Goal: Task Accomplishment & Management: Manage account settings

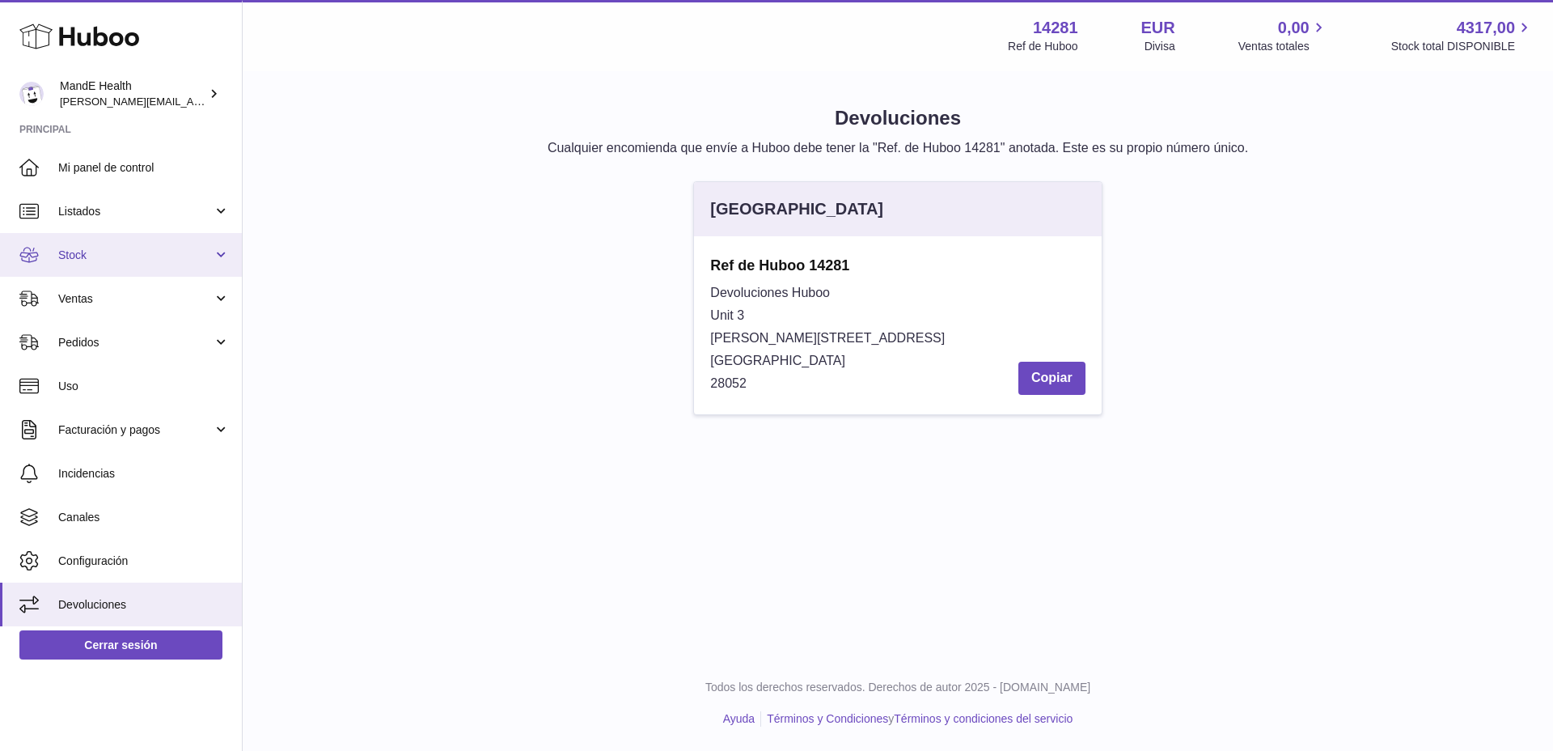
click at [133, 237] on link "Stock" at bounding box center [121, 255] width 242 height 44
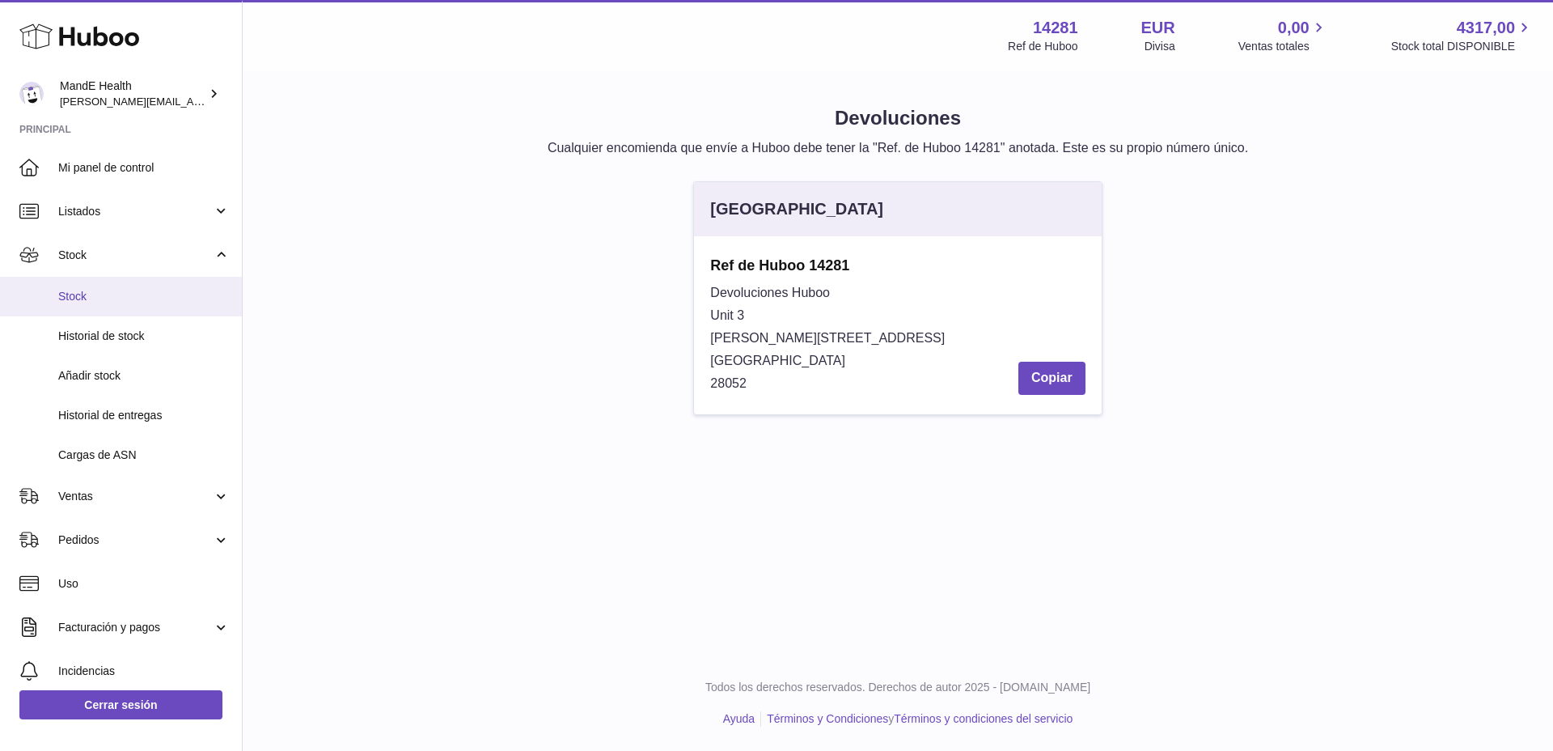
click at [119, 298] on span "Stock" at bounding box center [143, 296] width 171 height 15
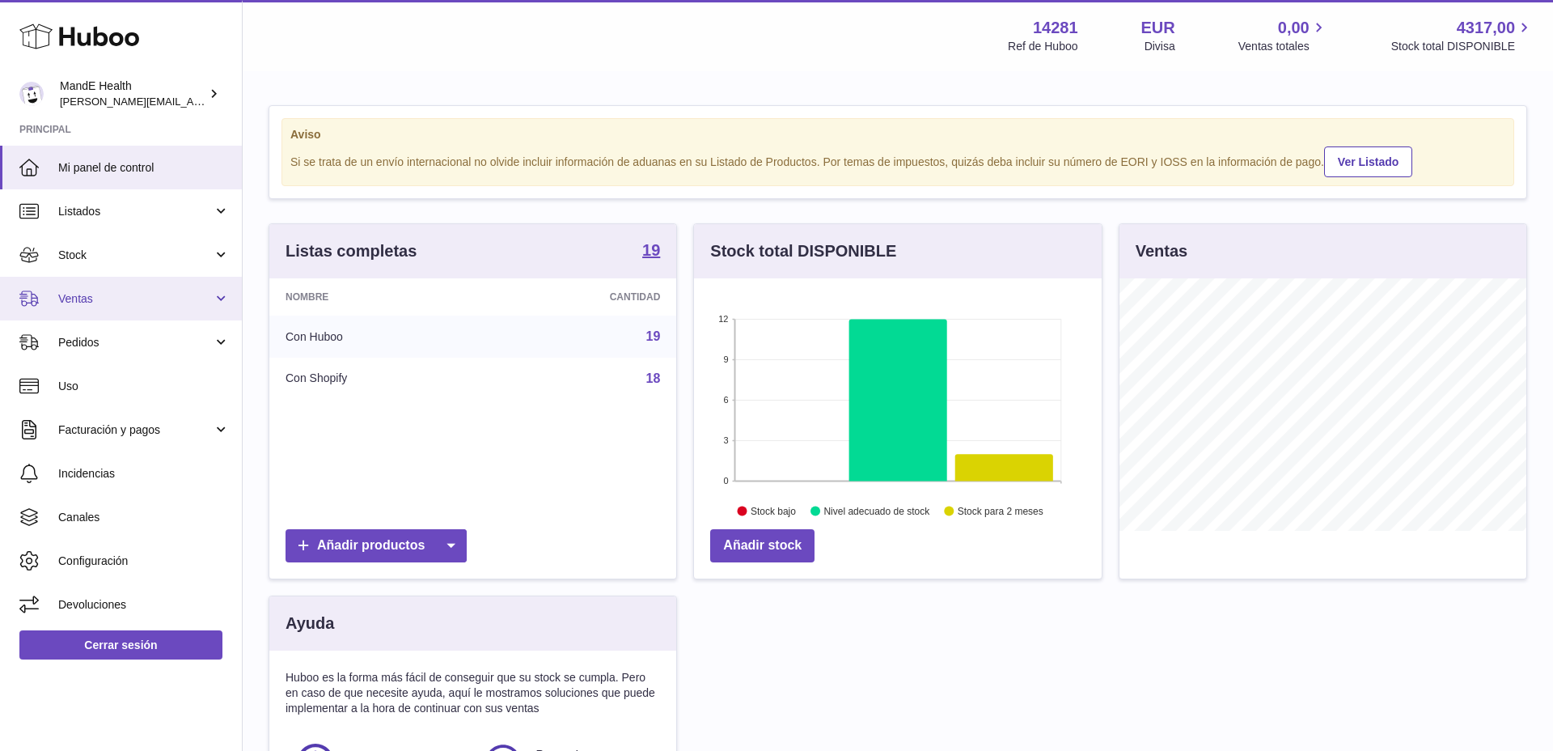
scroll to position [252, 408]
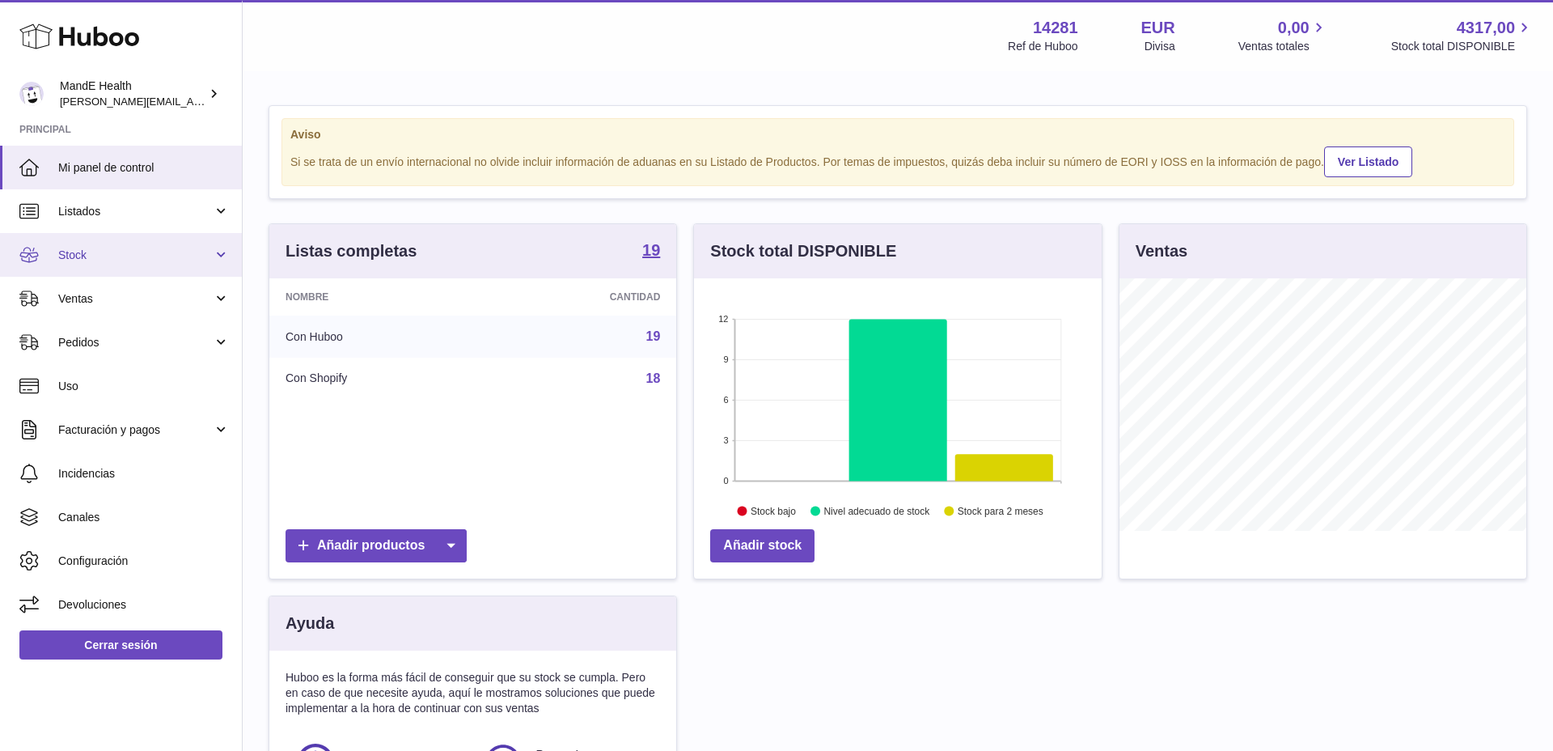
click at [96, 254] on span "Stock" at bounding box center [135, 255] width 154 height 15
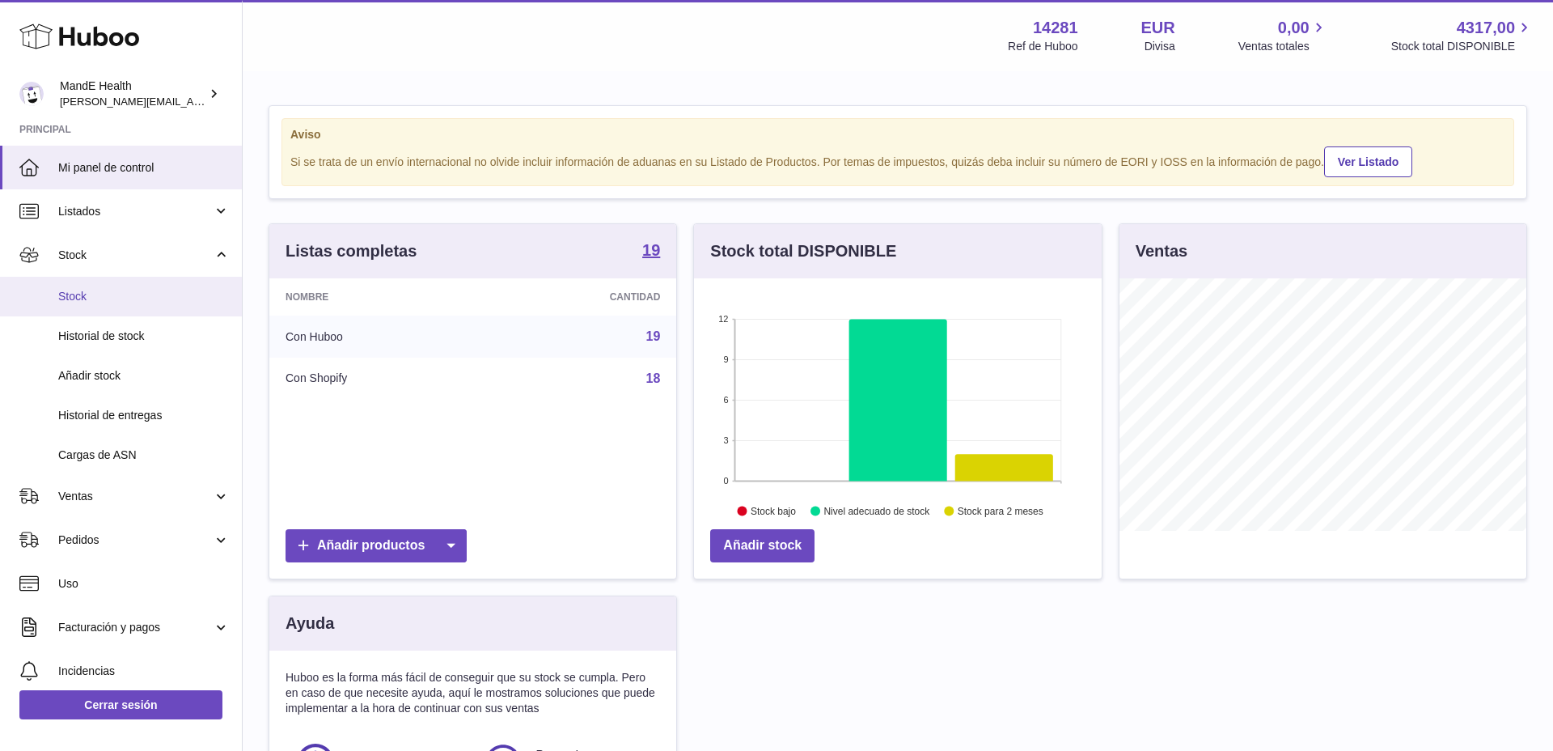
click at [94, 294] on span "Stock" at bounding box center [143, 296] width 171 height 15
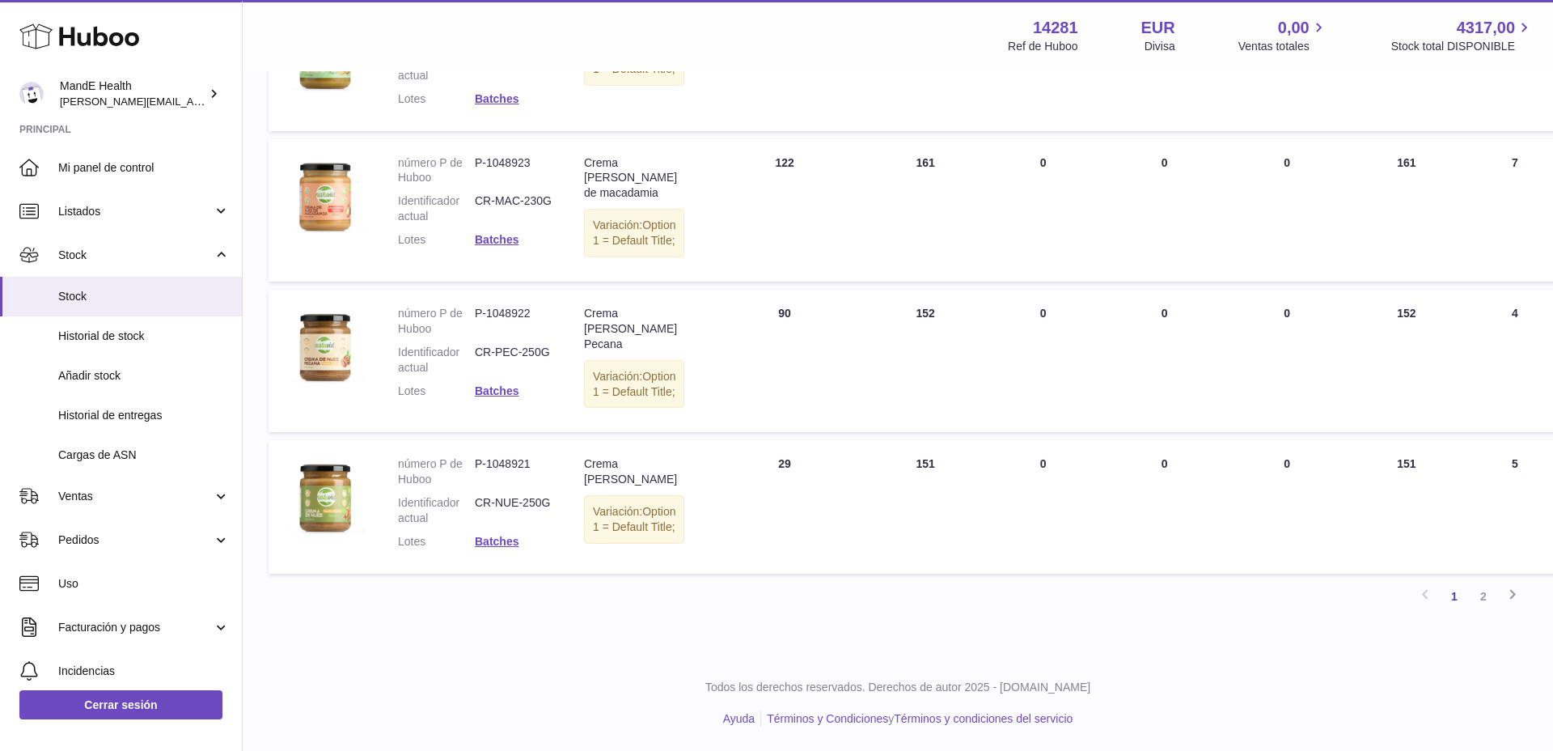
scroll to position [1565, 0]
click at [1483, 600] on link "2" at bounding box center [1483, 596] width 29 height 29
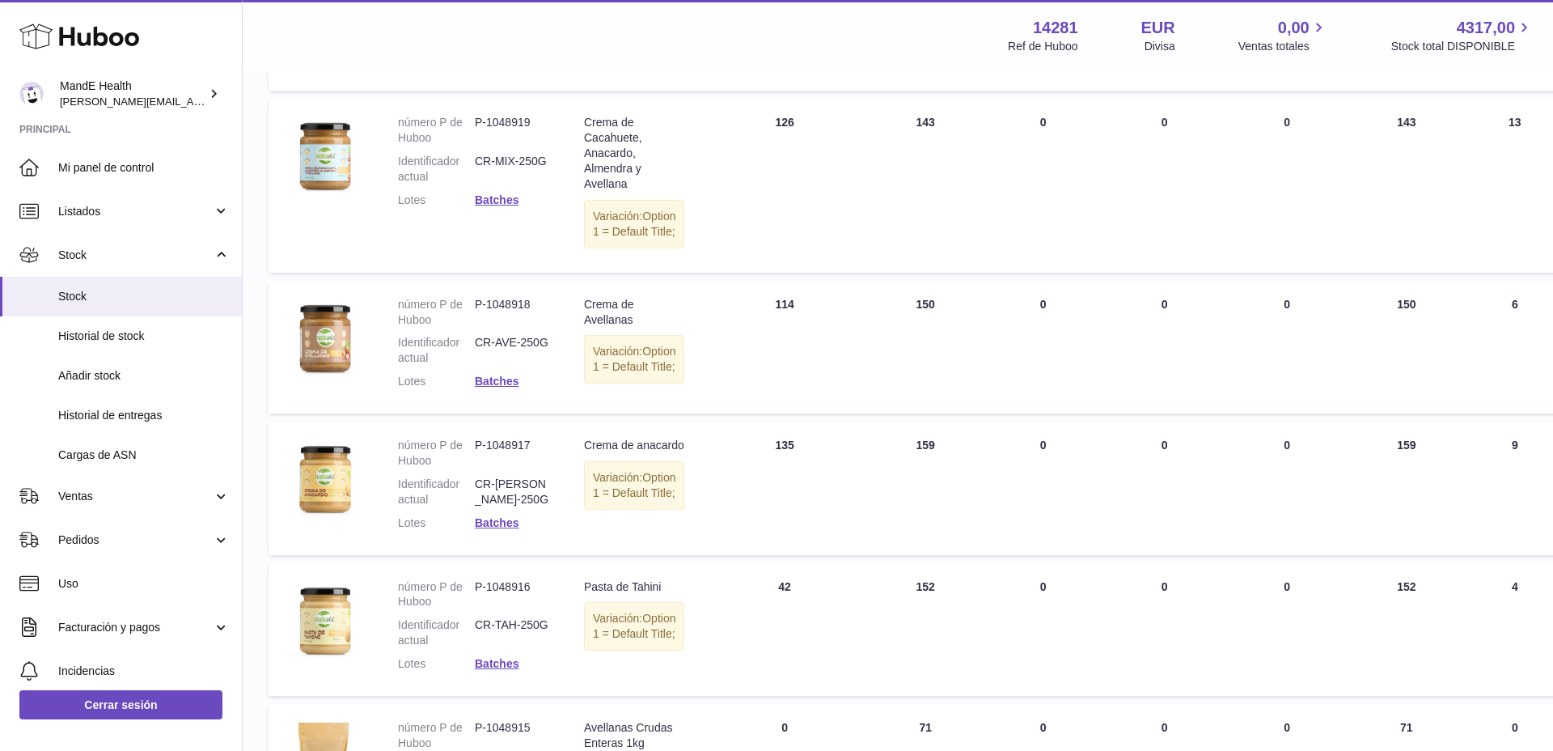
scroll to position [405, 0]
drag, startPoint x: 476, startPoint y: 490, endPoint x: 549, endPoint y: 492, distance: 73.6
click at [549, 492] on dd "CR-ANA-250G" at bounding box center [513, 491] width 77 height 31
click at [319, 477] on img at bounding box center [325, 477] width 81 height 81
click at [134, 216] on span "Listados" at bounding box center [135, 211] width 154 height 15
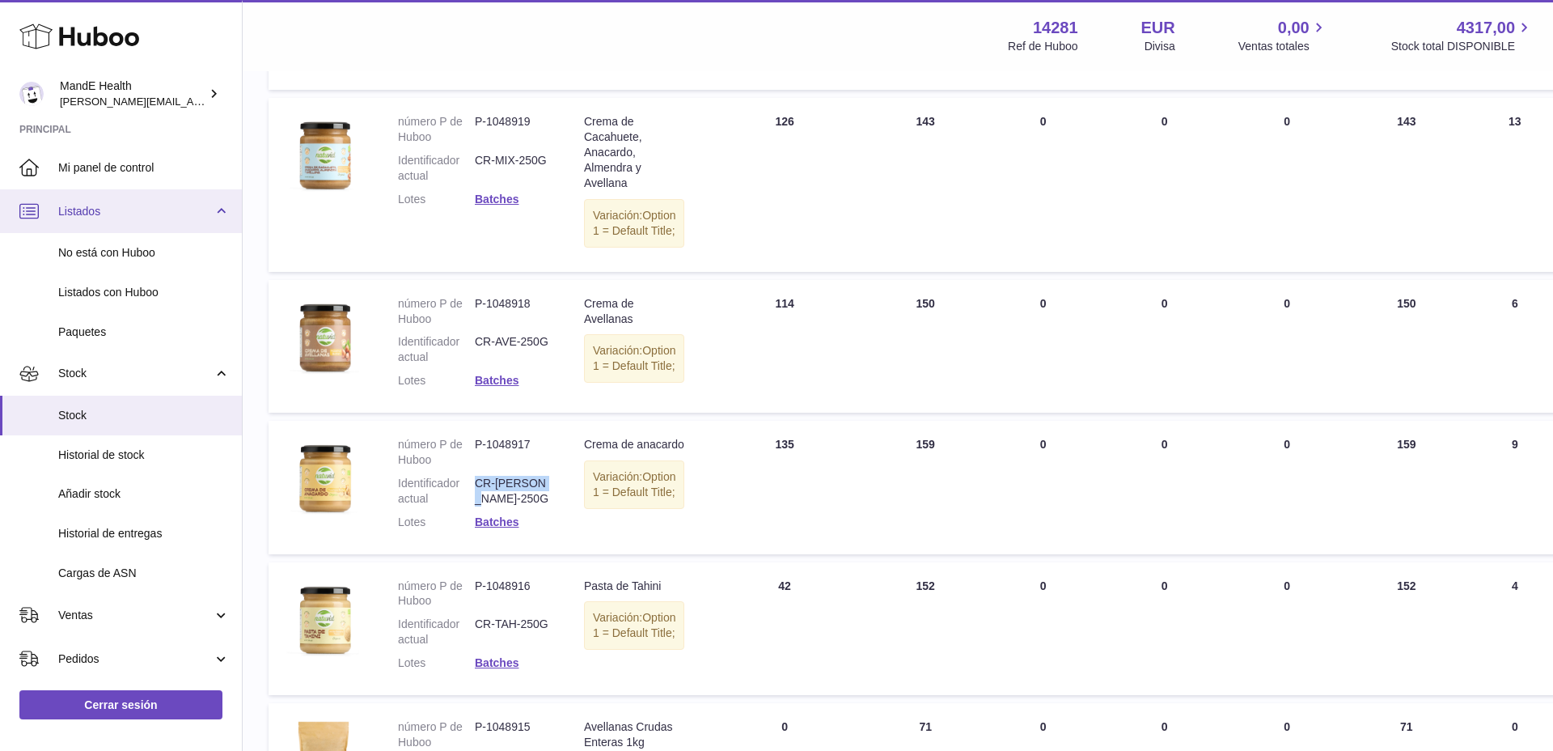
click at [112, 204] on span "Listados" at bounding box center [135, 211] width 154 height 15
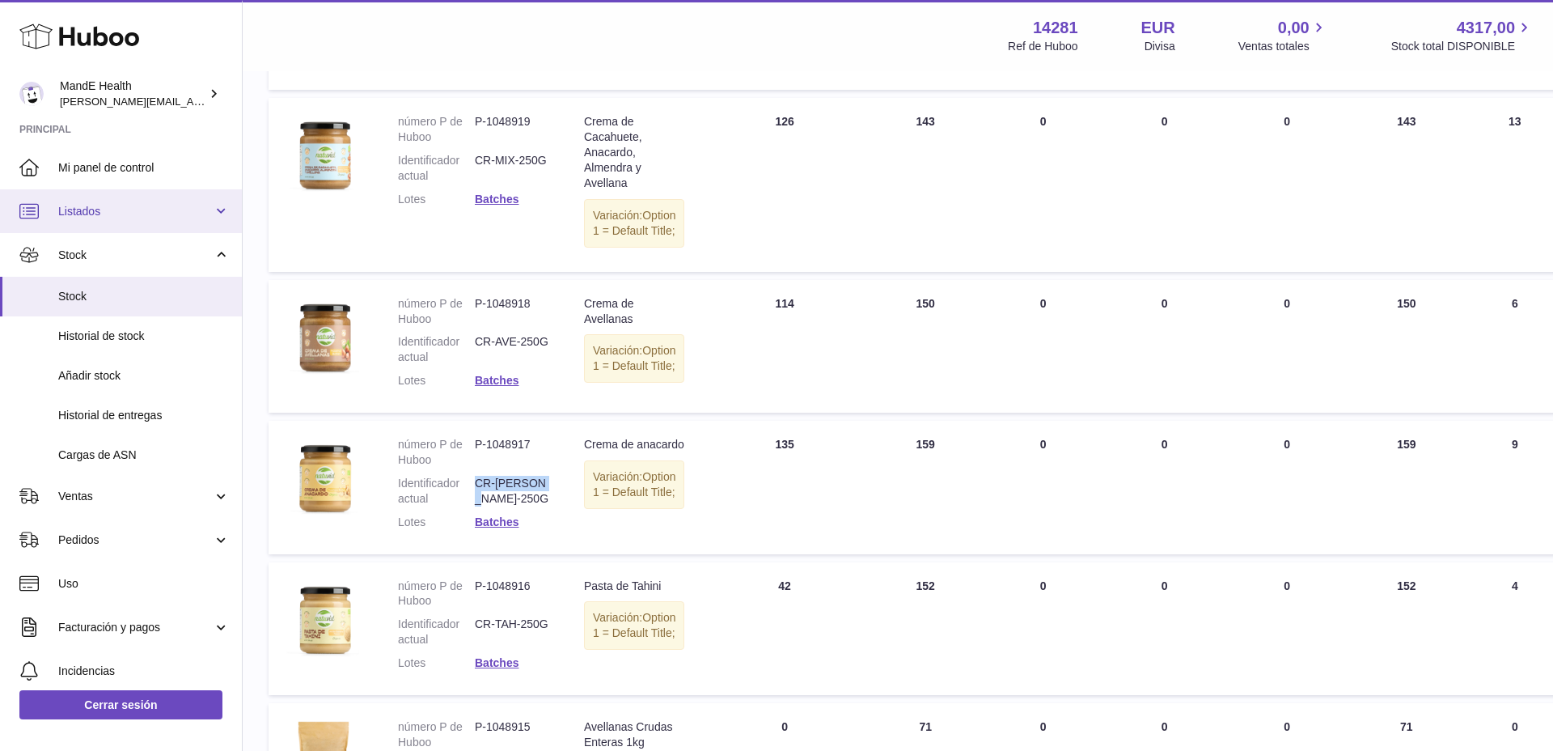
click at [107, 209] on span "Listados" at bounding box center [135, 211] width 154 height 15
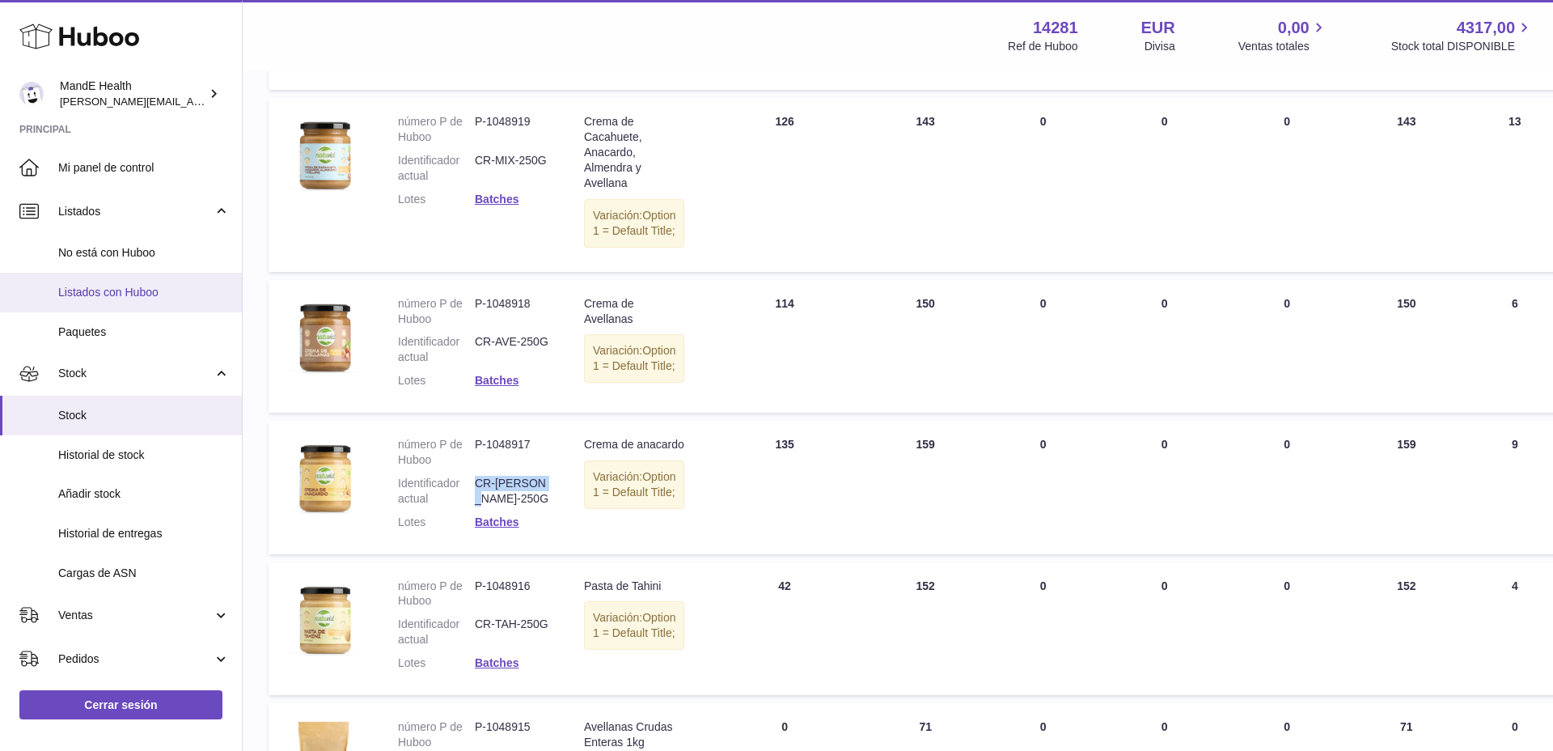
click at [104, 292] on span "Listados con Huboo" at bounding box center [143, 292] width 171 height 15
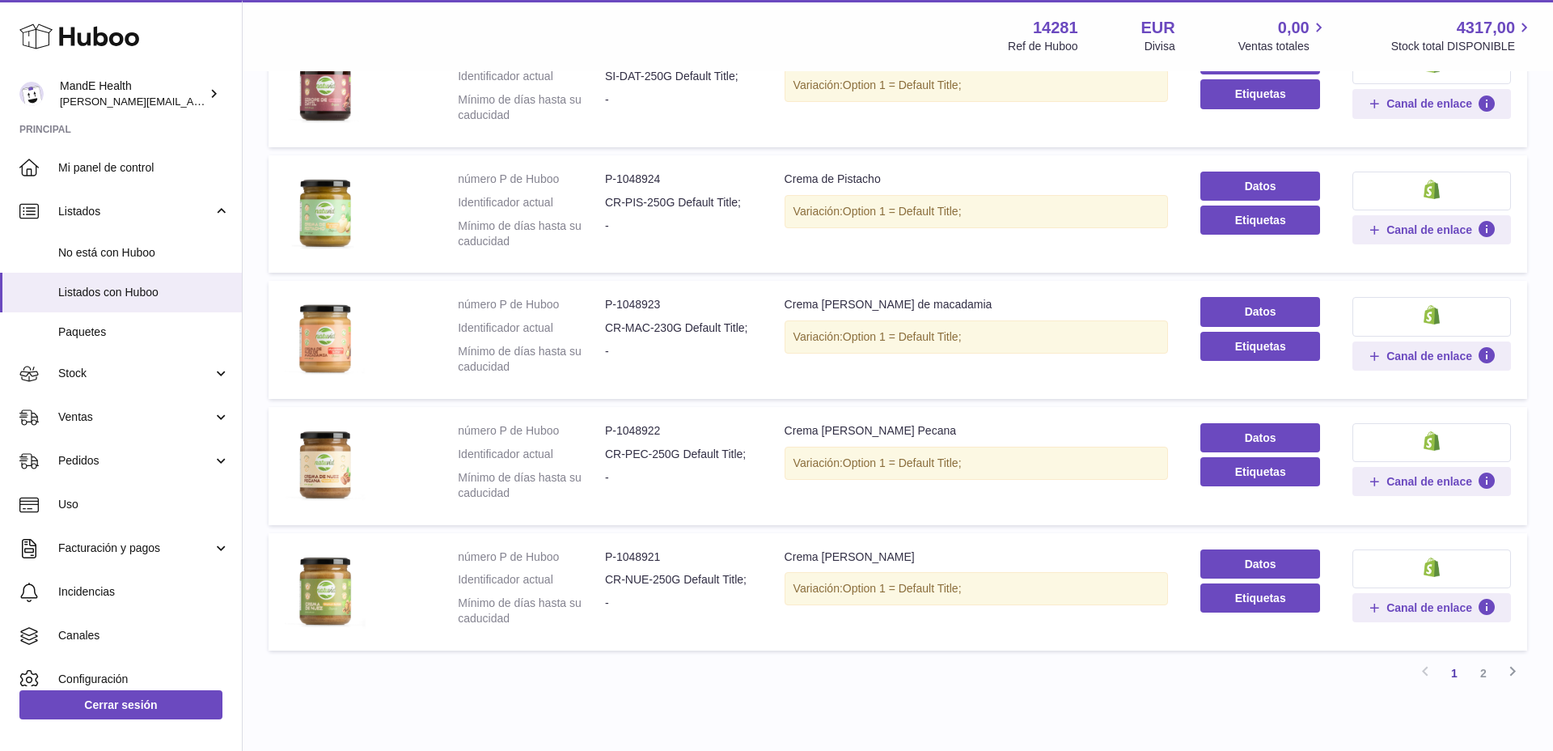
scroll to position [962, 0]
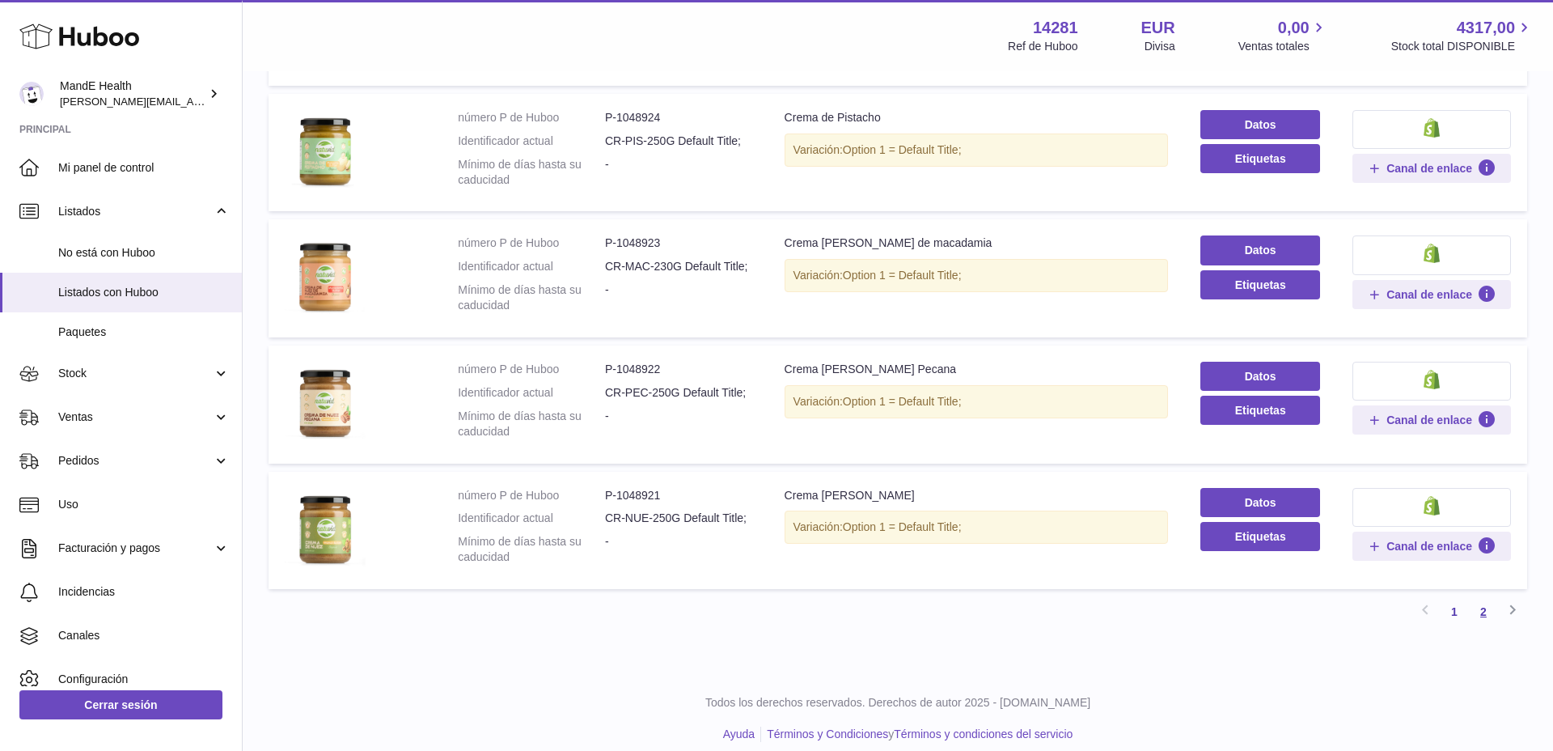
click at [1483, 599] on link "2" at bounding box center [1483, 611] width 29 height 29
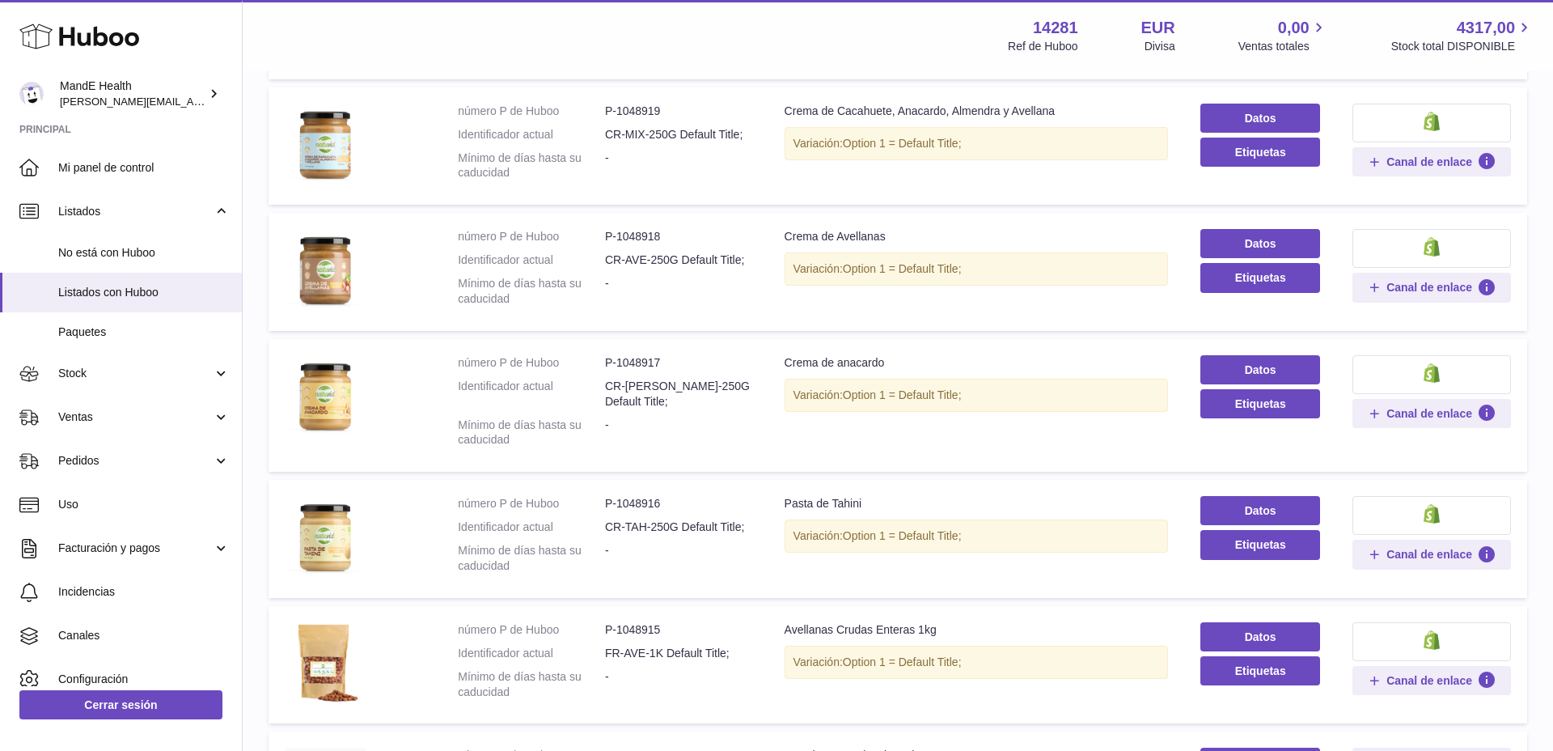
scroll to position [353, 0]
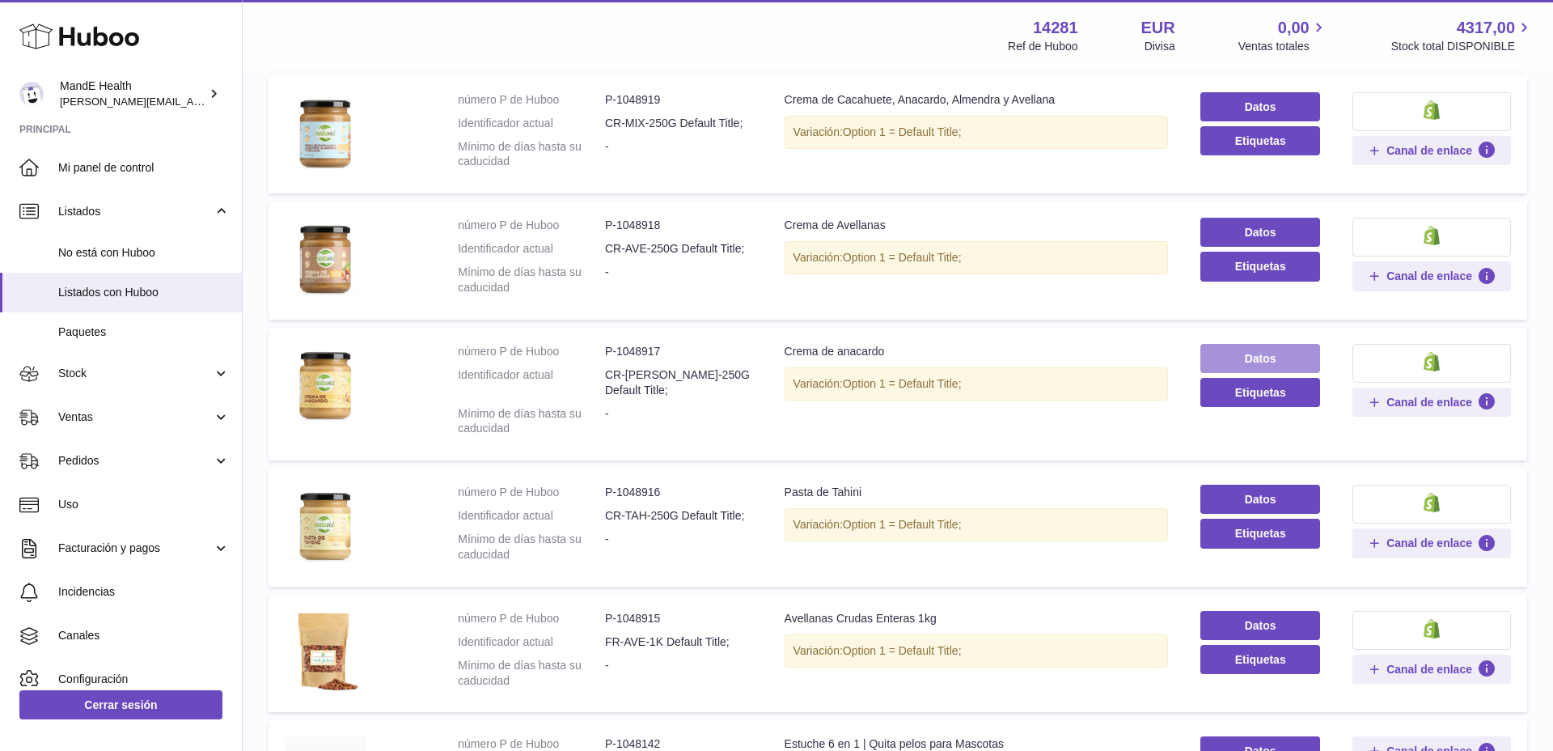
click at [1248, 361] on link "Datos" at bounding box center [1260, 358] width 120 height 29
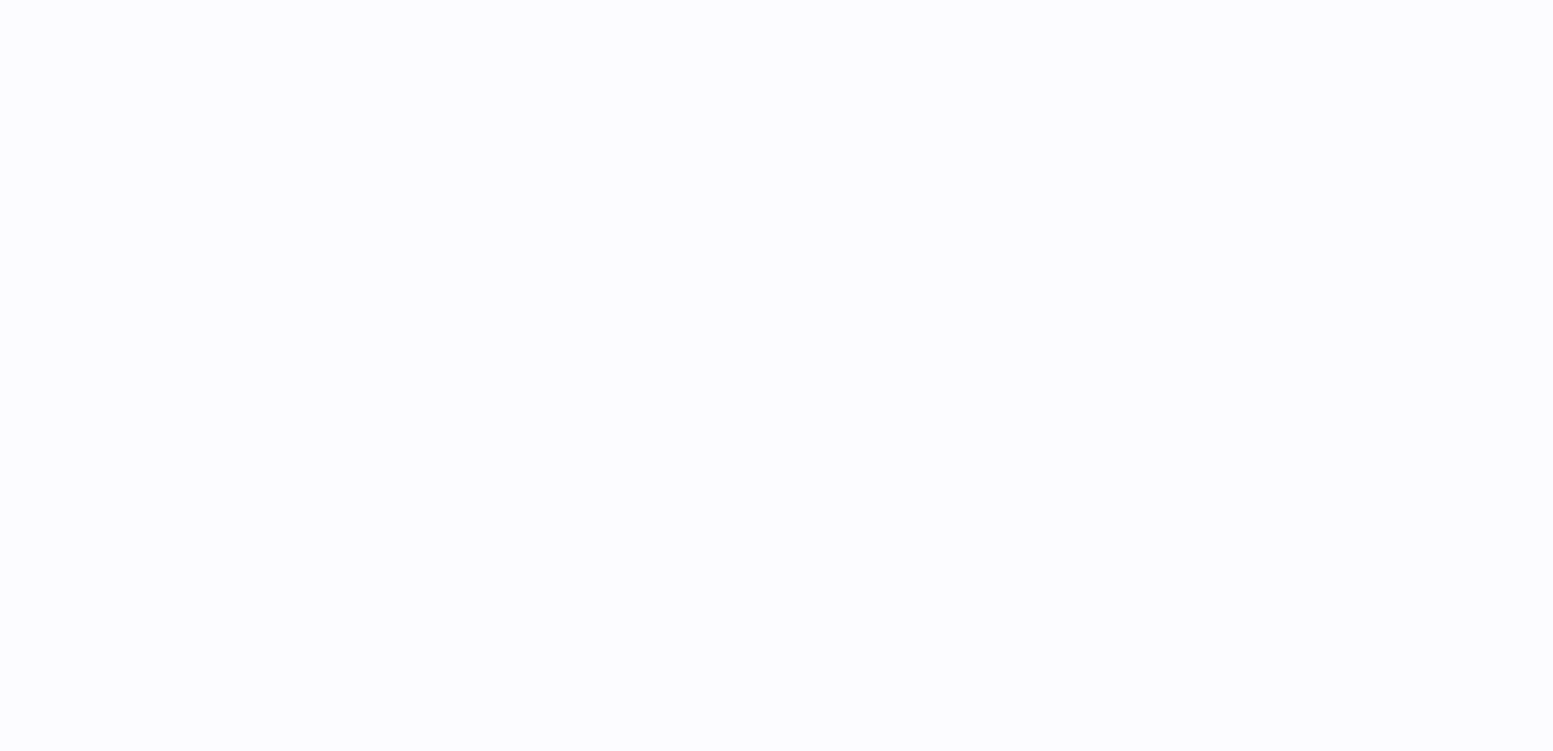
select select
select select "****"
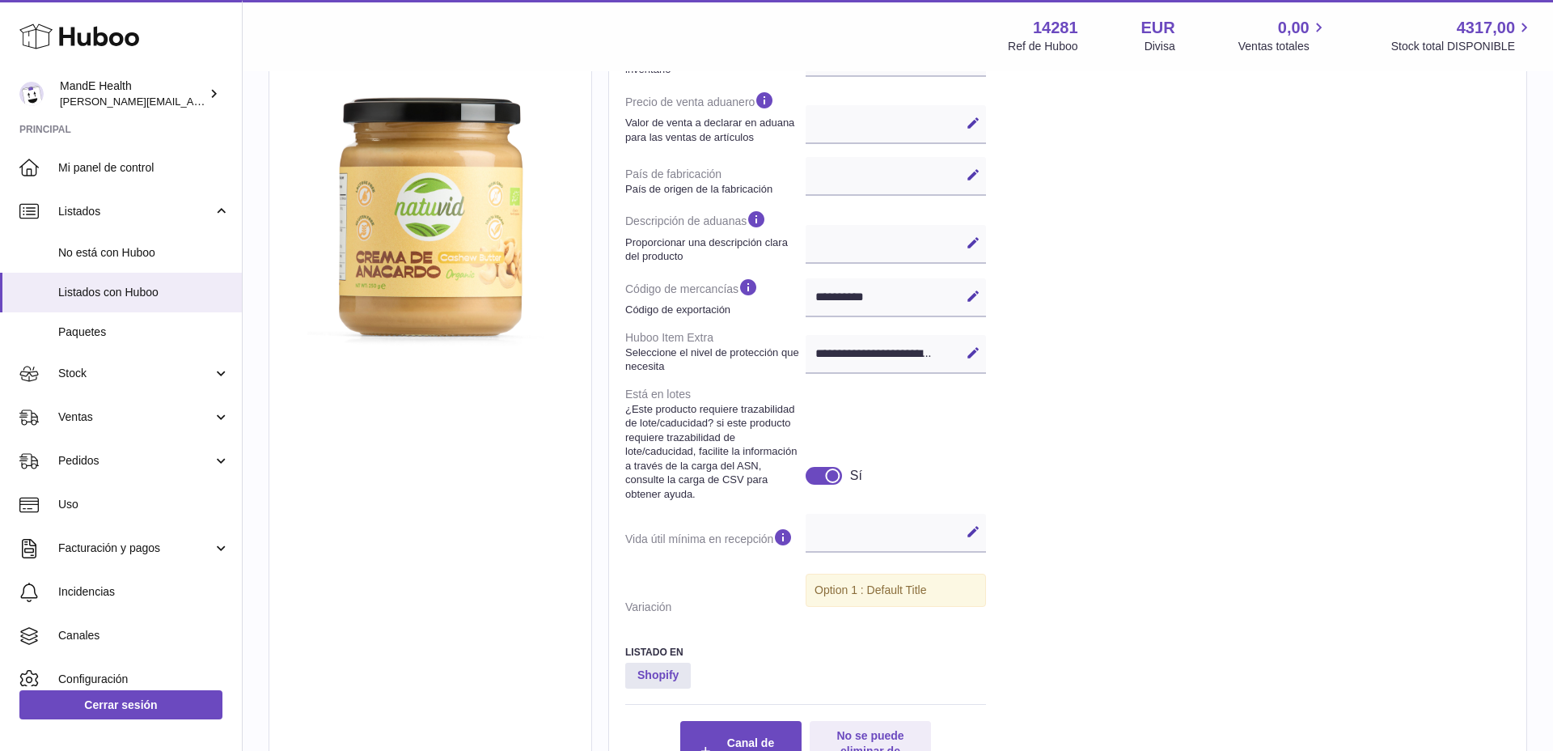
scroll to position [496, 0]
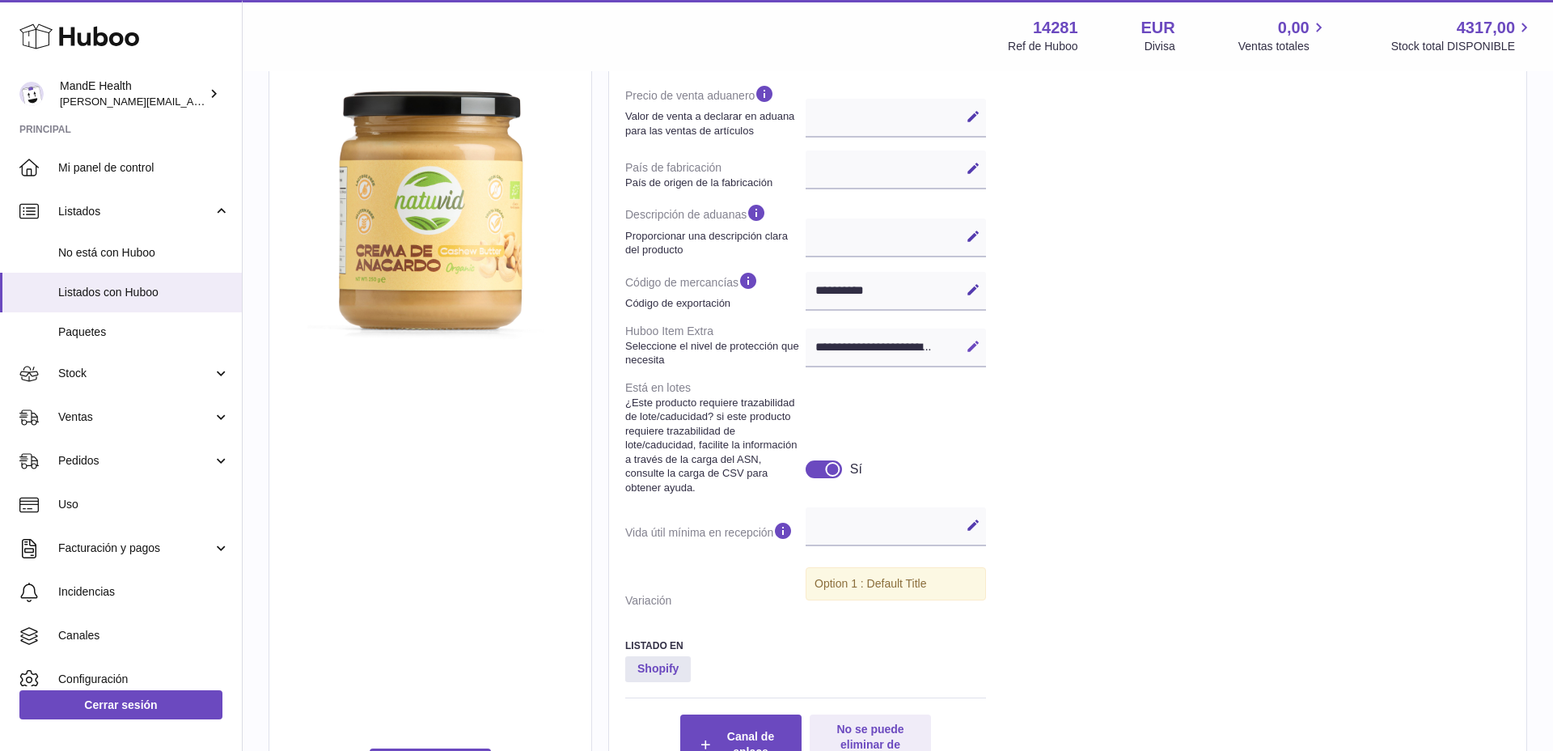
click at [974, 346] on icon at bounding box center [973, 346] width 15 height 15
click at [891, 351] on select "**********" at bounding box center [896, 347] width 180 height 39
click at [979, 346] on icon at bounding box center [973, 346] width 15 height 15
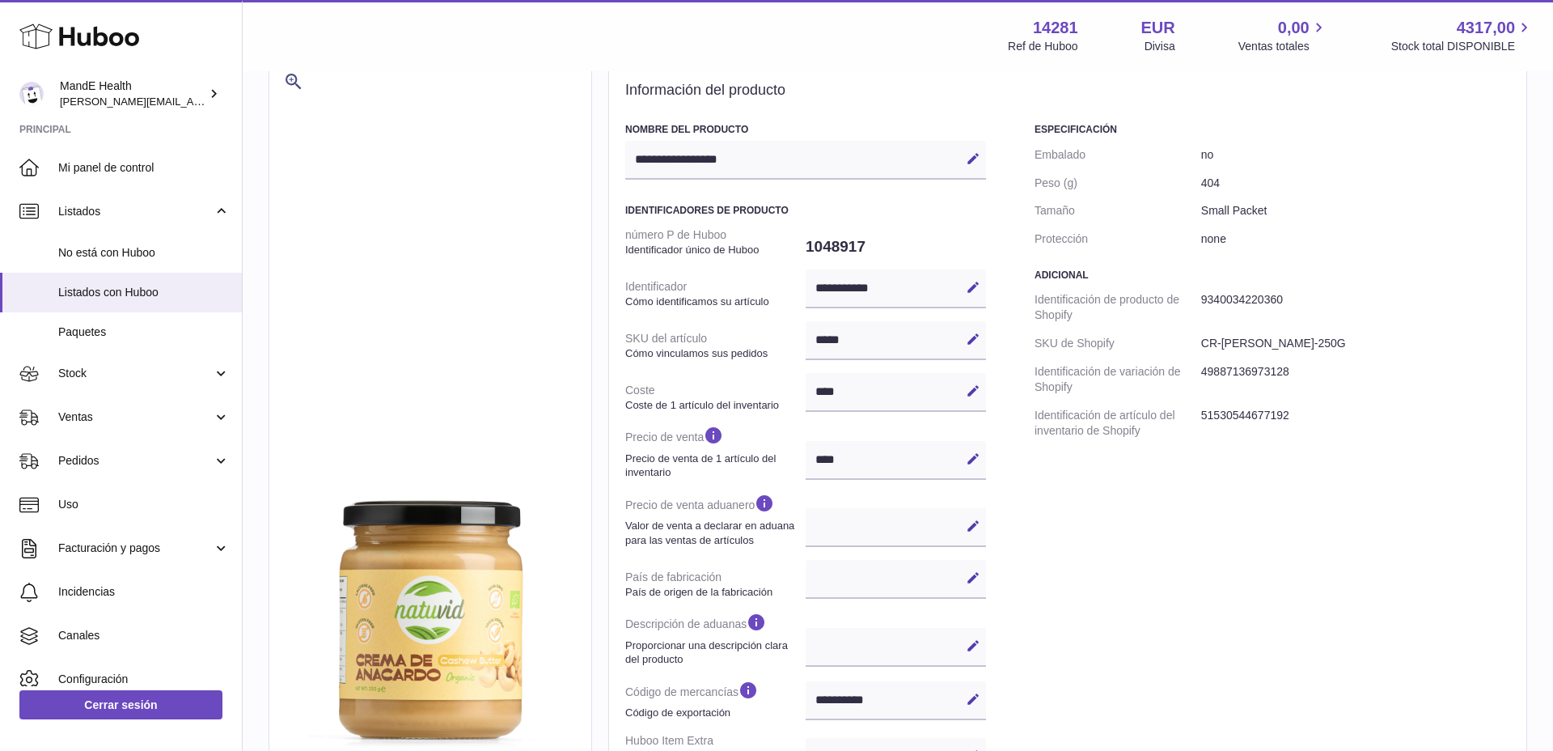
scroll to position [86, 0]
drag, startPoint x: 1199, startPoint y: 341, endPoint x: 1305, endPoint y: 346, distance: 106.9
click at [1305, 346] on dl "Identificación de producto de Shopify 9340034220360 SKU de Shopify CR-ANA-250G …" at bounding box center [1272, 365] width 476 height 159
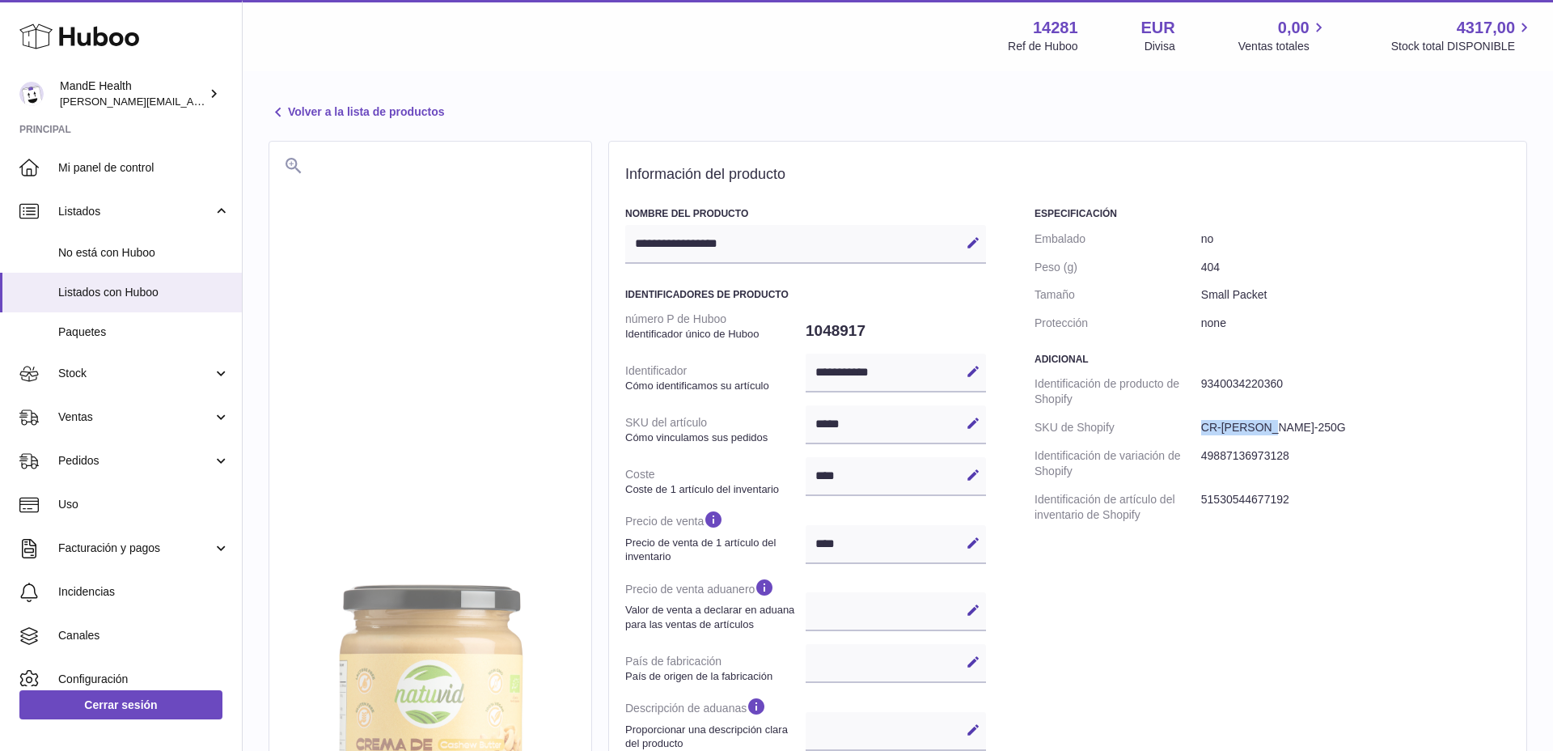
scroll to position [0, 0]
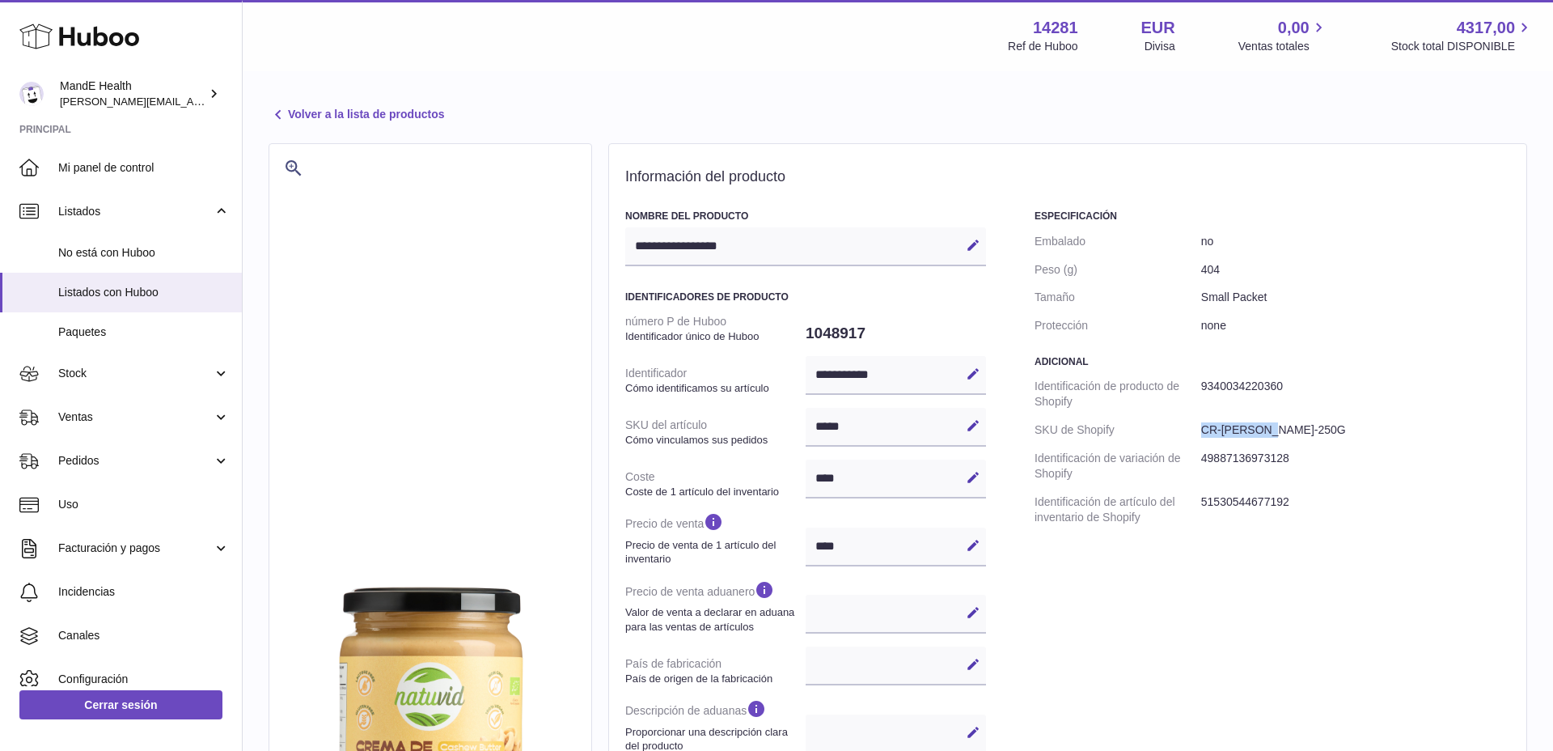
click at [358, 116] on link "Volver a la lista de productos" at bounding box center [357, 114] width 176 height 19
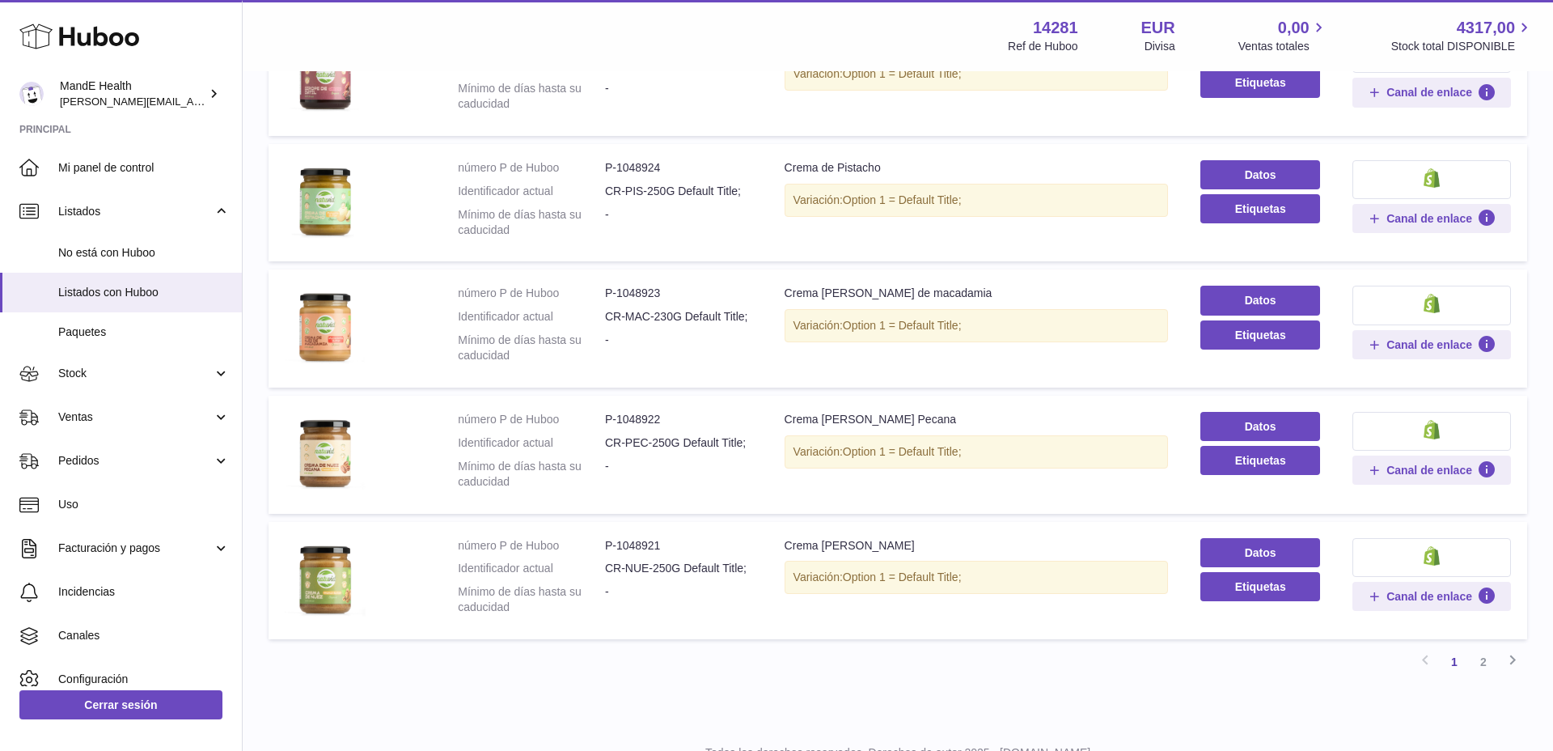
scroll to position [962, 0]
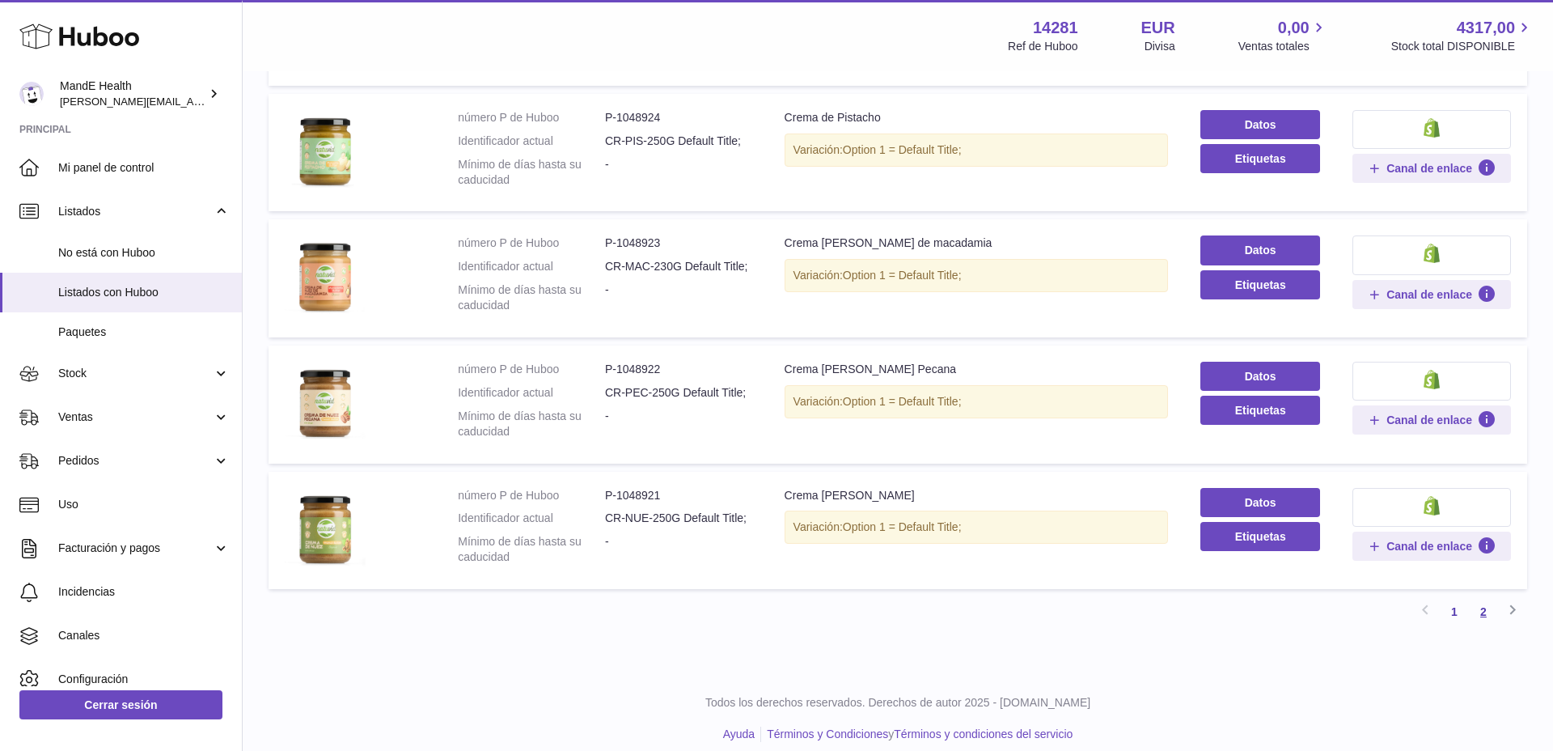
click at [1491, 597] on link "2" at bounding box center [1483, 611] width 29 height 29
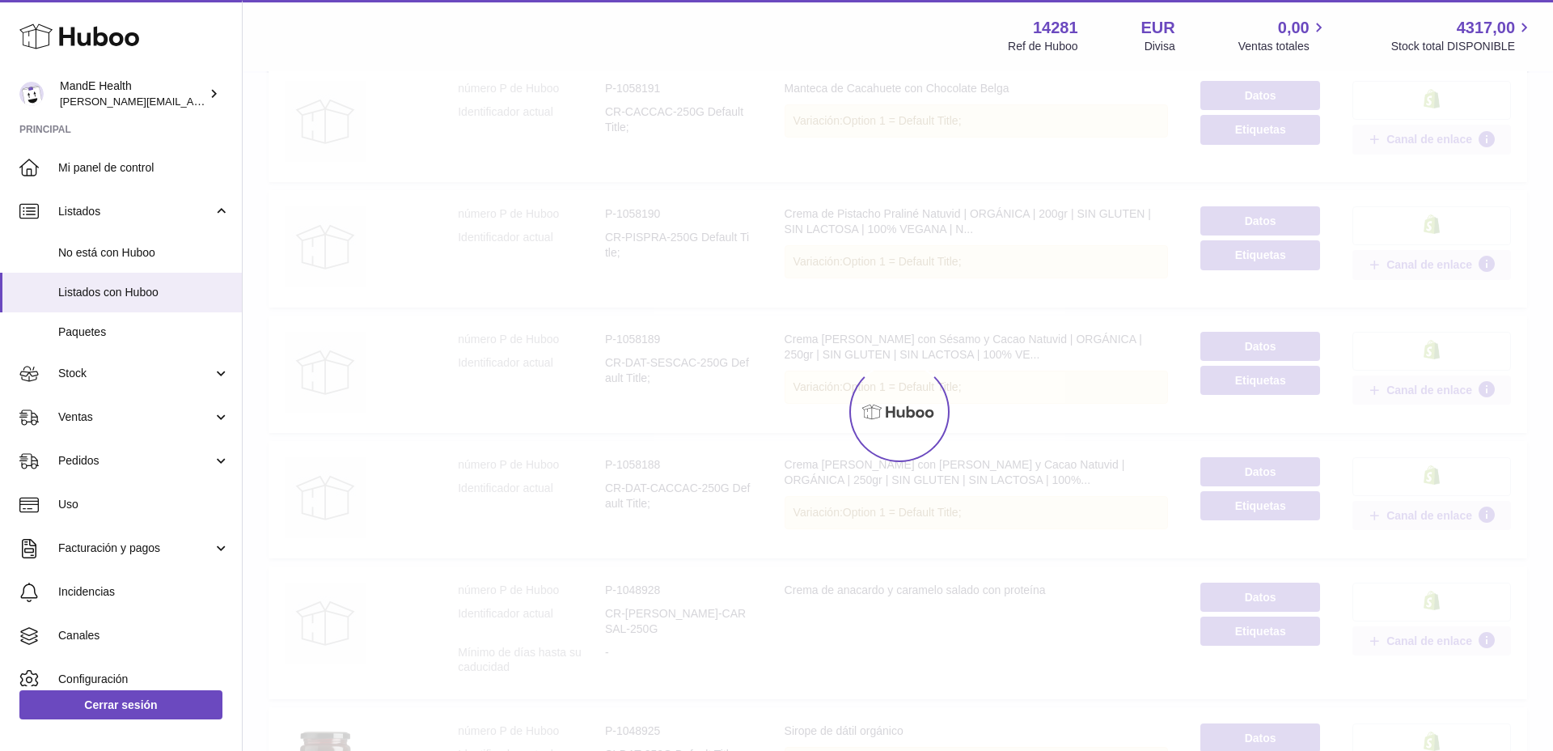
scroll to position [73, 0]
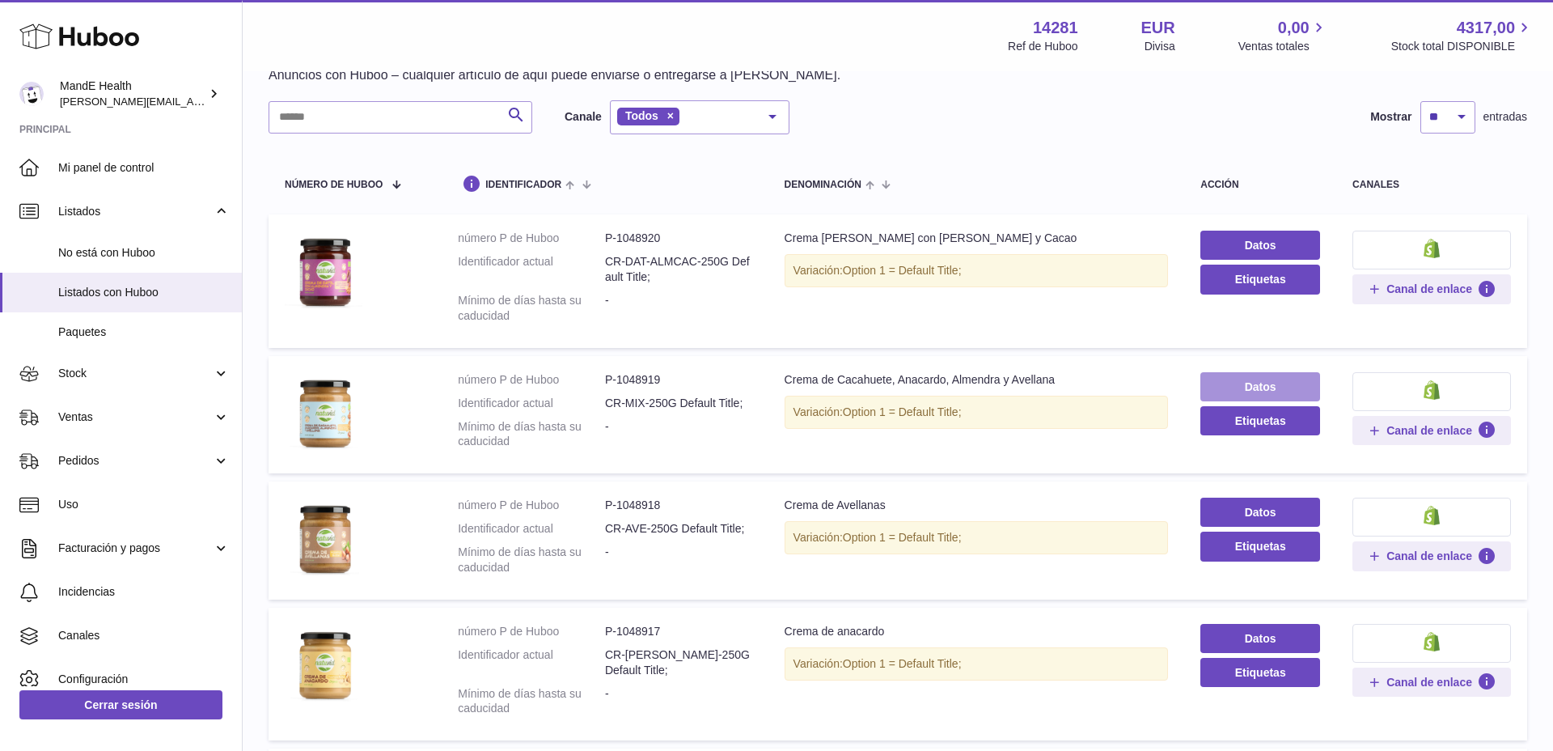
click at [1251, 391] on link "Datos" at bounding box center [1260, 386] width 120 height 29
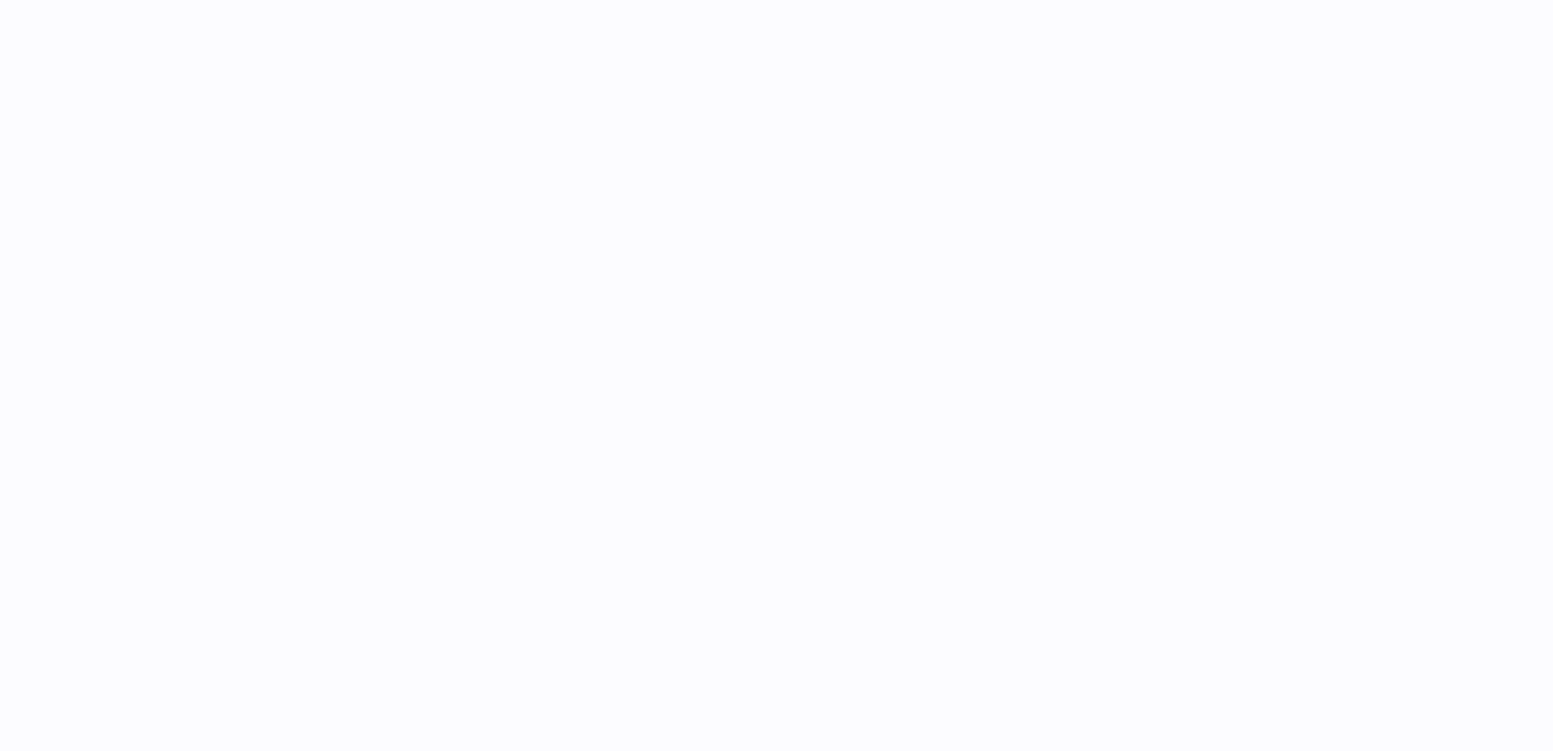
select select "***"
select select "**"
select select "****"
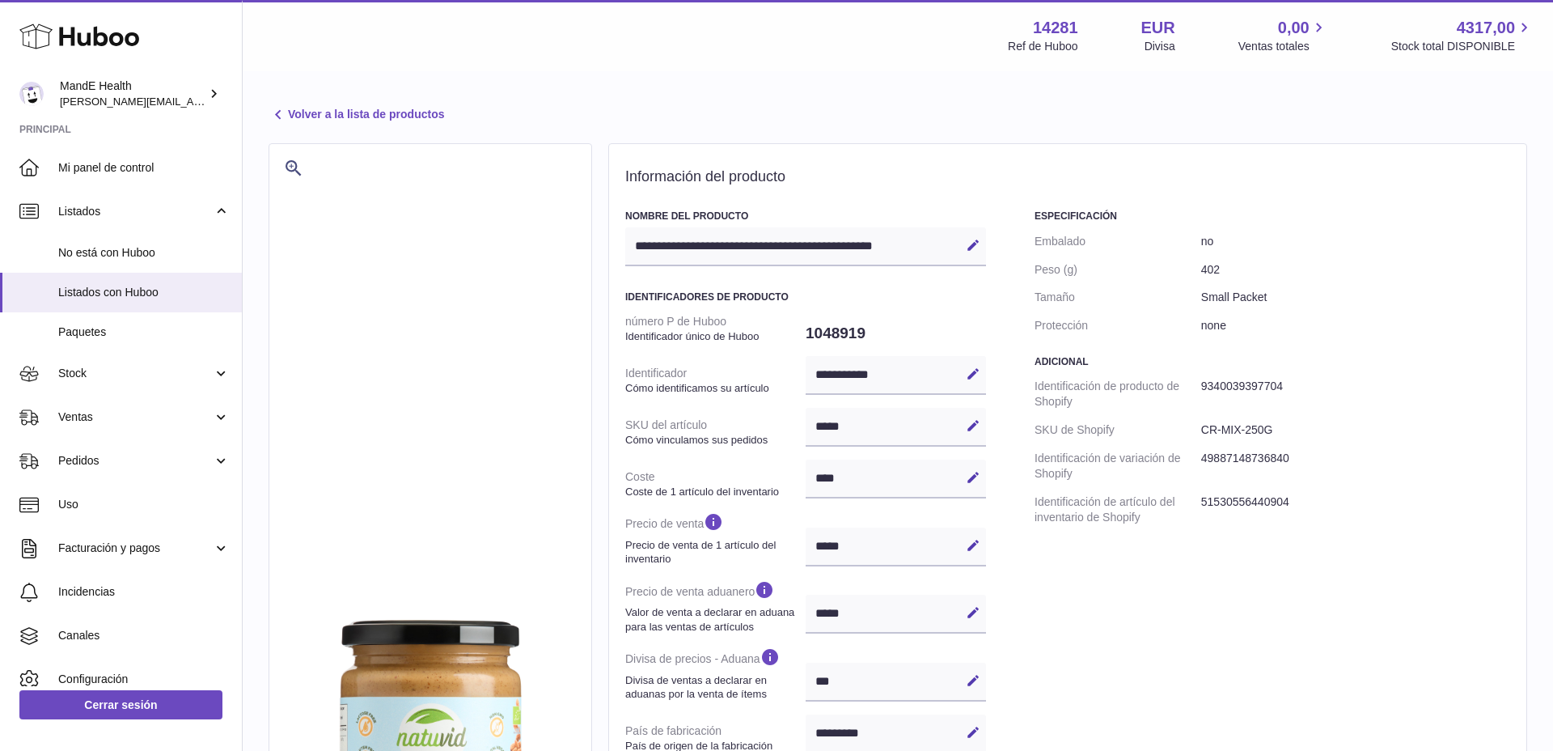
click at [819, 376] on div "**********" at bounding box center [896, 375] width 180 height 39
drag, startPoint x: 814, startPoint y: 375, endPoint x: 907, endPoint y: 374, distance: 93.0
click at [907, 374] on div "**********" at bounding box center [896, 375] width 180 height 39
click at [312, 111] on link "Volver a la lista de productos" at bounding box center [357, 114] width 176 height 19
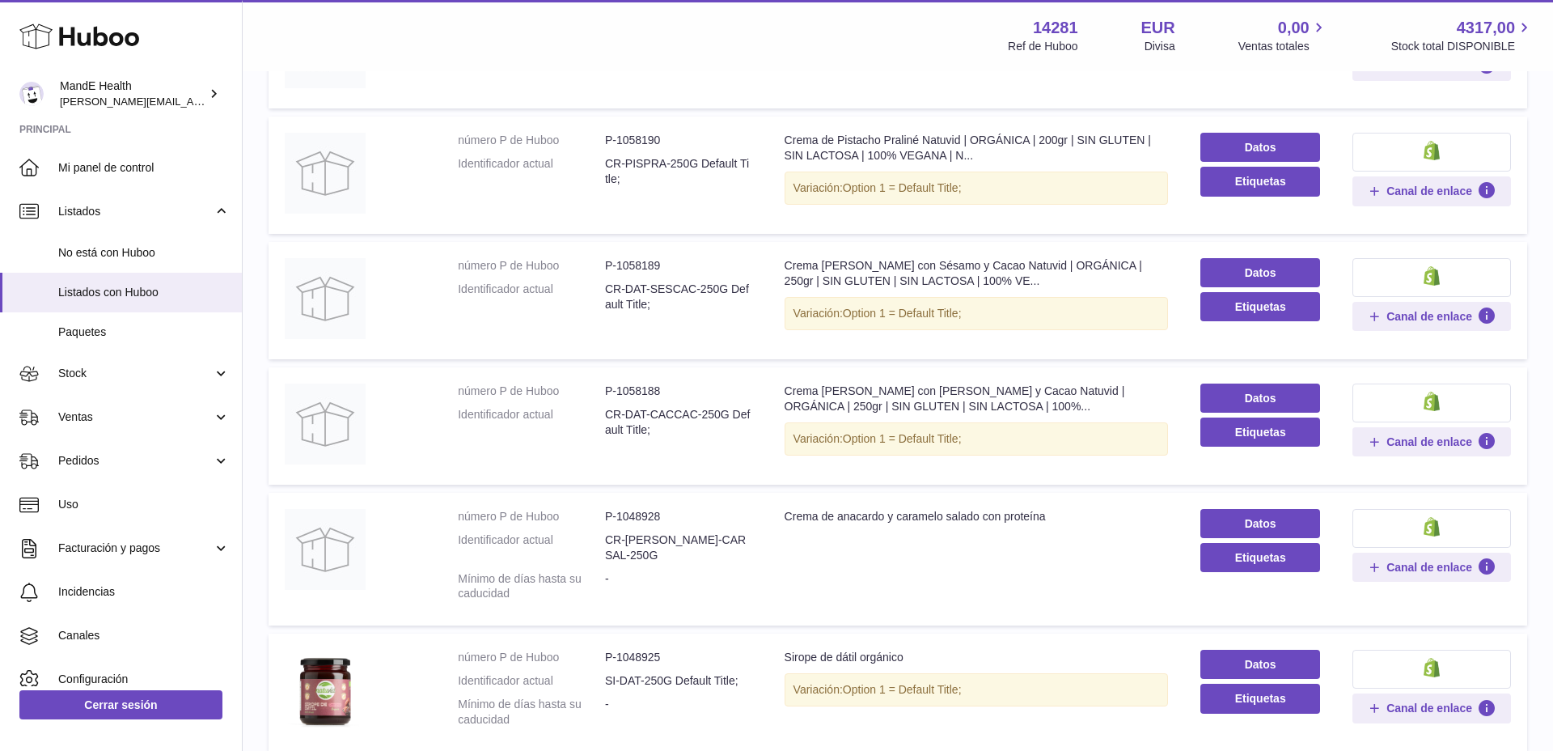
scroll to position [962, 0]
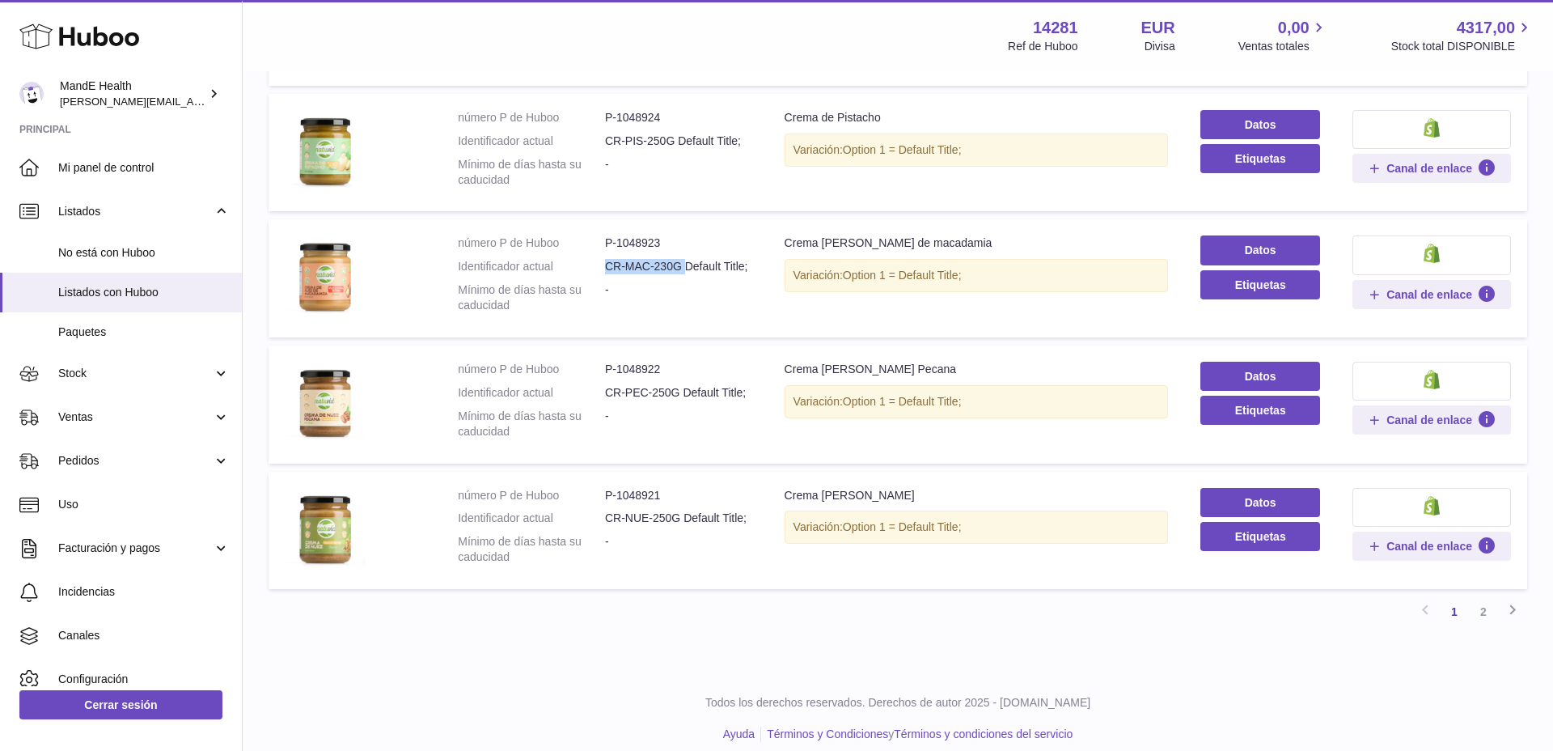
drag, startPoint x: 603, startPoint y: 247, endPoint x: 678, endPoint y: 248, distance: 74.4
click at [678, 248] on dl "número P de Huboo P-1048923 Identificador actual CR-MAC-230G Default Title; Mín…" at bounding box center [605, 278] width 294 height 86
drag, startPoint x: 605, startPoint y: 504, endPoint x: 677, endPoint y: 501, distance: 72.0
click at [677, 510] on dd "CR-NUE-250G Default Title;" at bounding box center [678, 517] width 147 height 15
copy dd "CR-NUE-250G"
